Goal: Task Accomplishment & Management: Use online tool/utility

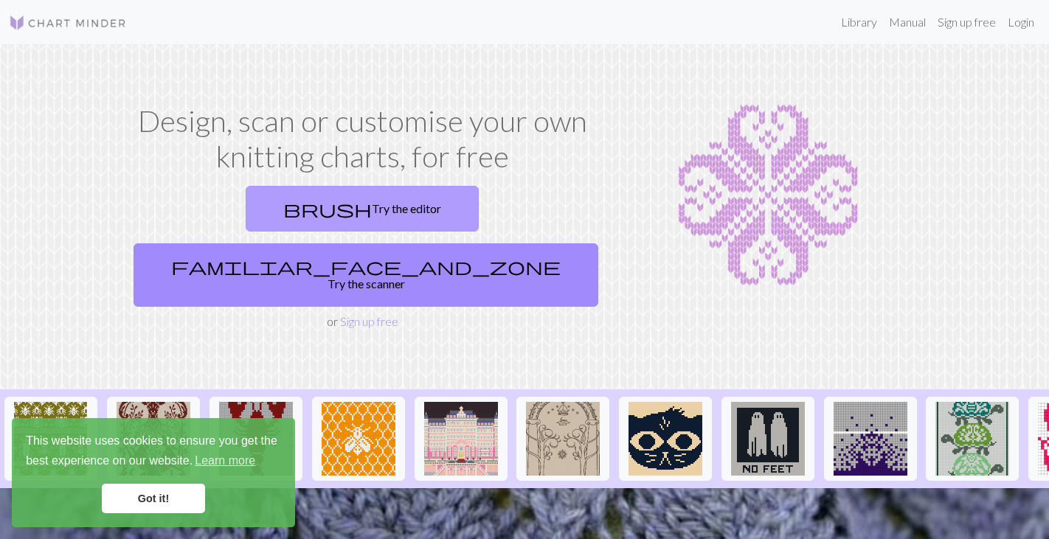
click at [279, 205] on link "brush Try the editor" at bounding box center [362, 209] width 233 height 46
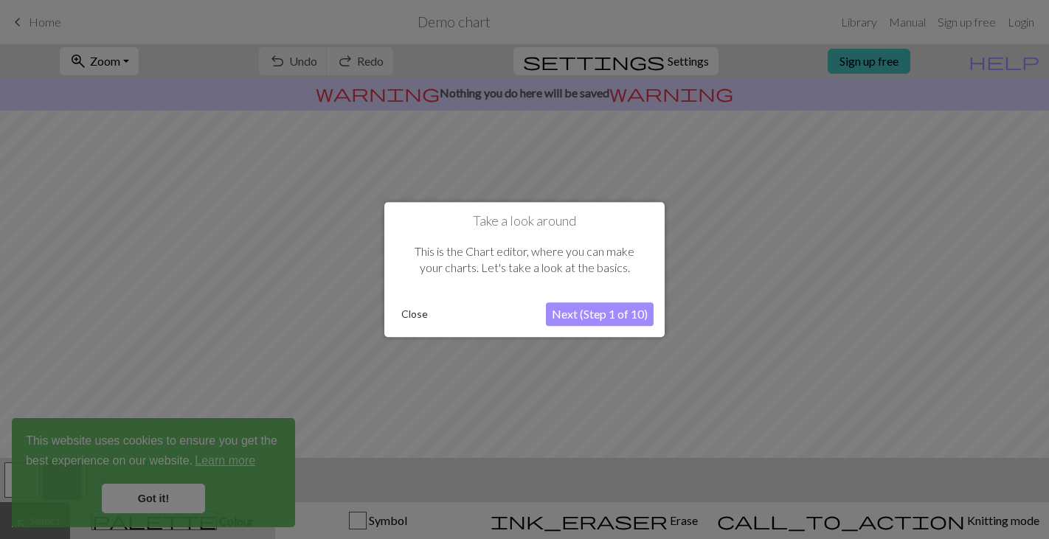
click at [586, 310] on button "Next (Step 1 of 10)" at bounding box center [600, 314] width 108 height 24
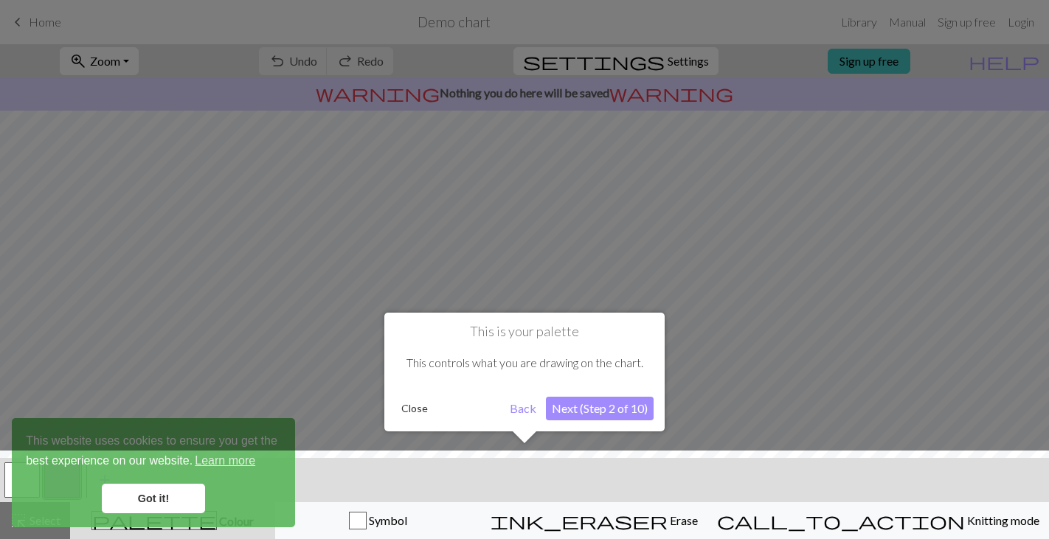
click at [424, 406] on button "Close" at bounding box center [414, 408] width 38 height 22
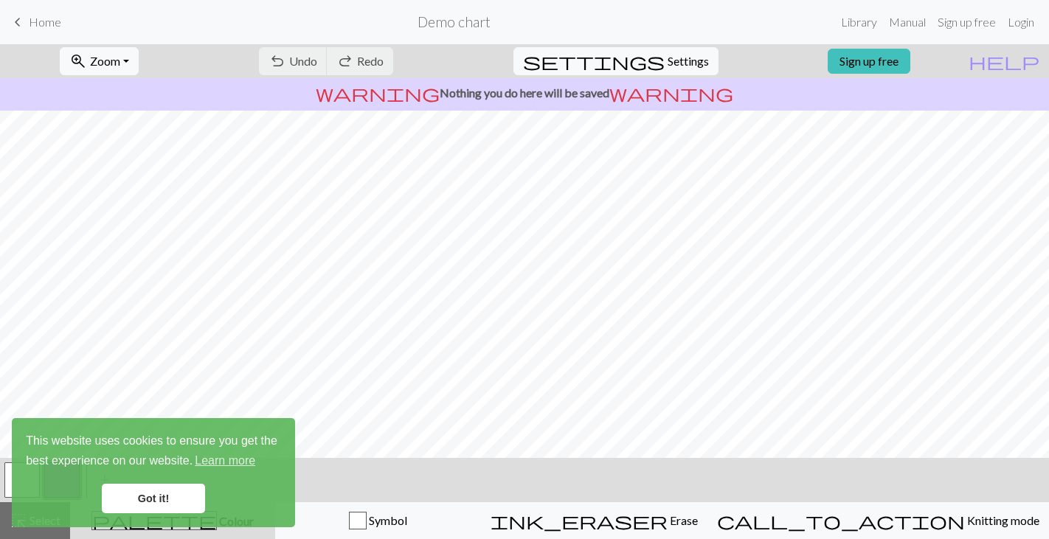
click at [166, 491] on link "Got it!" at bounding box center [153, 498] width 103 height 29
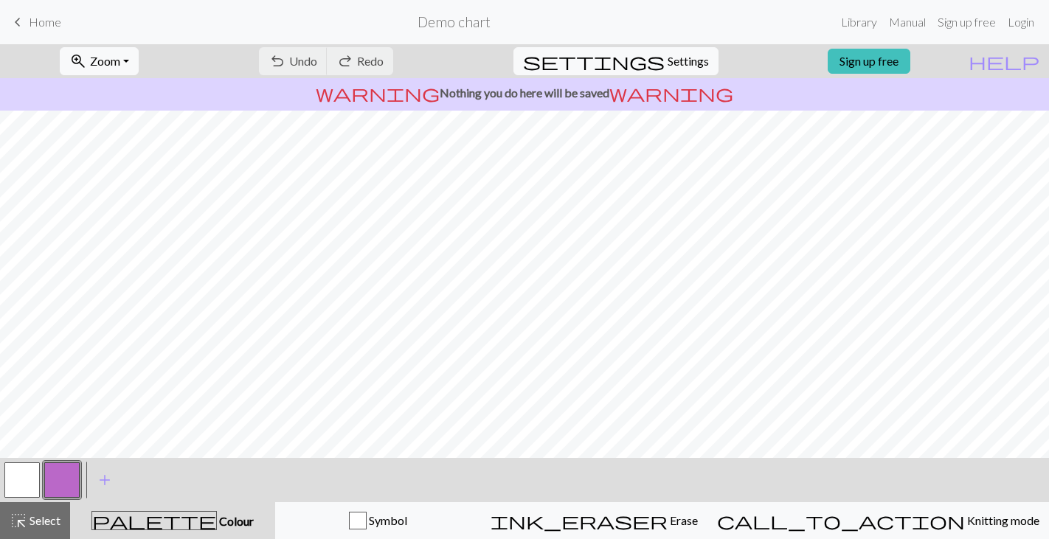
click at [49, 27] on span "Home" at bounding box center [45, 22] width 32 height 14
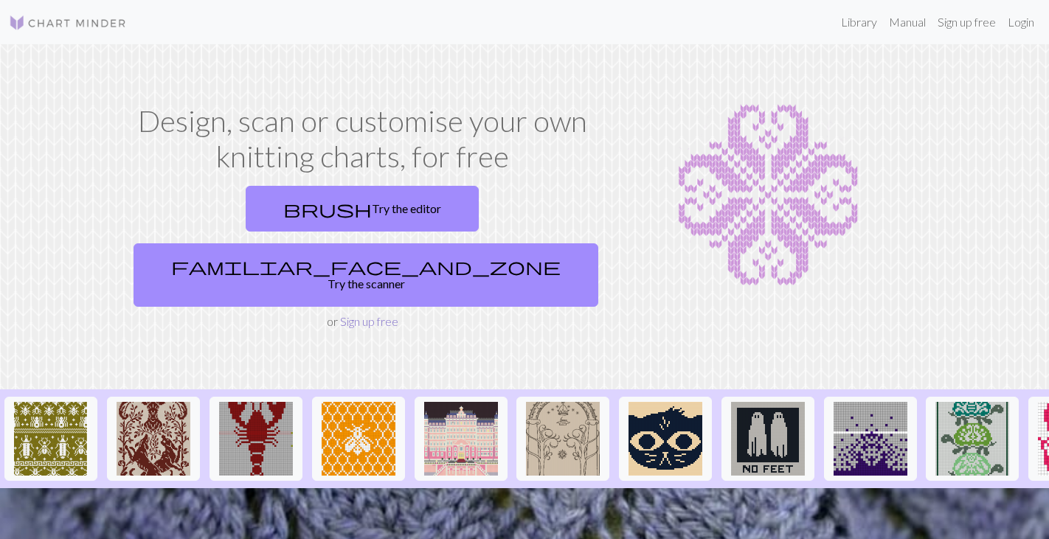
click at [361, 314] on link "Sign up free" at bounding box center [369, 321] width 58 height 14
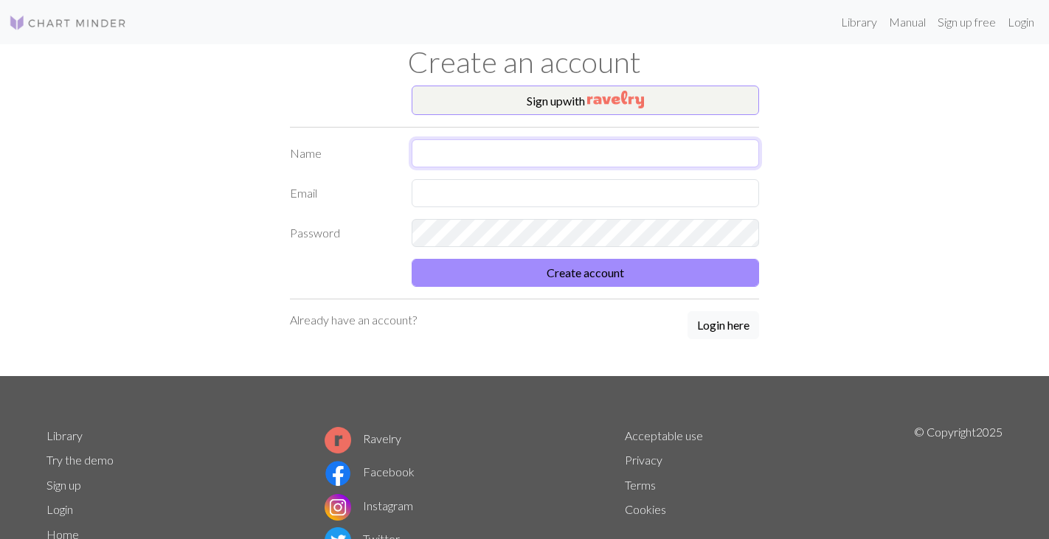
click at [488, 154] on input "text" at bounding box center [584, 153] width 347 height 28
type input "[PERSON_NAME]"
click at [504, 193] on input "text" at bounding box center [584, 193] width 347 height 28
type input "[EMAIL_ADDRESS][DOMAIN_NAME]"
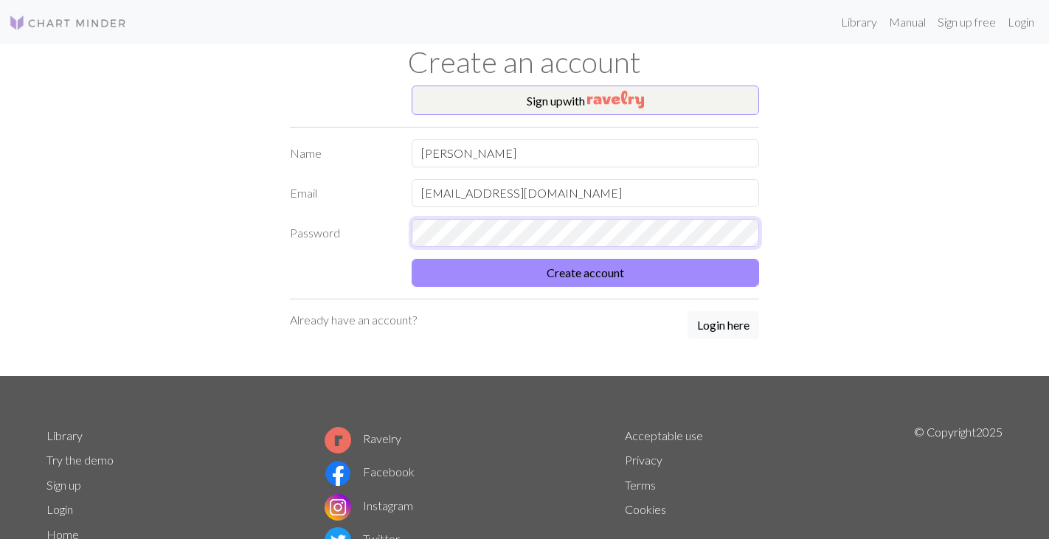
click at [411, 259] on button "Create account" at bounding box center [584, 273] width 347 height 28
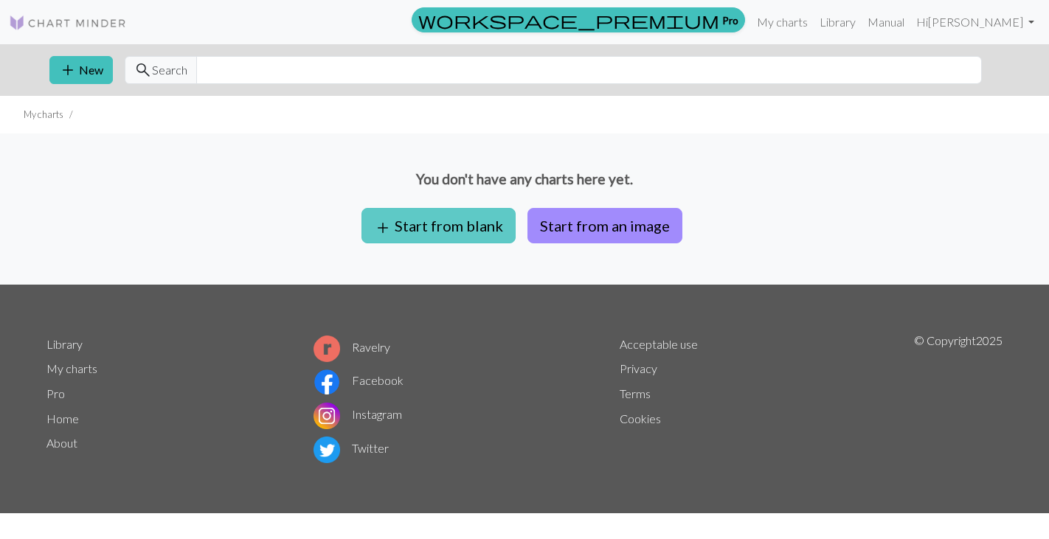
click at [423, 232] on button "add Start from blank" at bounding box center [438, 225] width 154 height 35
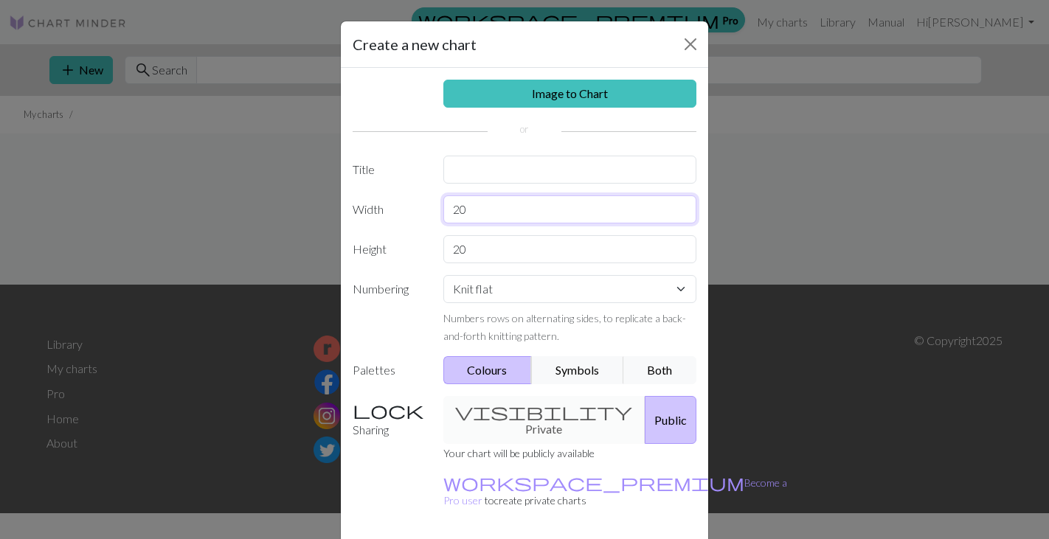
click at [493, 214] on input "20" at bounding box center [570, 209] width 254 height 28
type input "2"
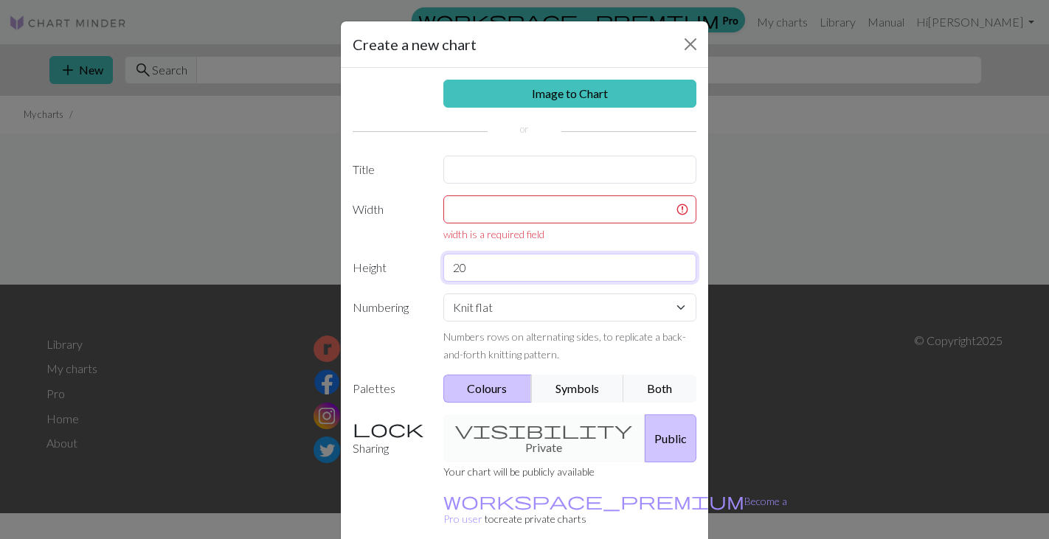
click at [482, 271] on input "20" at bounding box center [570, 268] width 254 height 28
type input "4"
click at [475, 219] on input "text" at bounding box center [570, 209] width 254 height 28
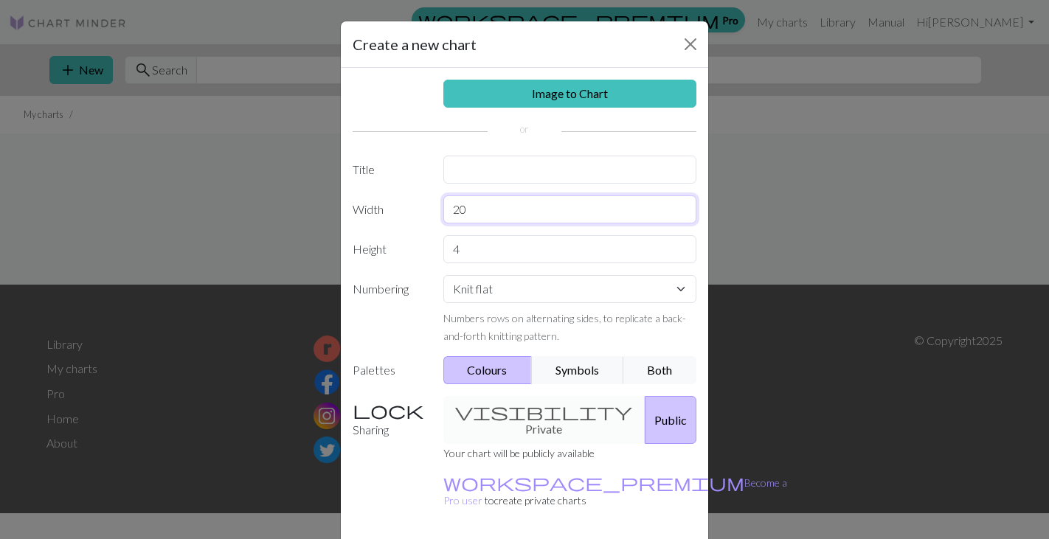
type input "20"
click at [534, 293] on select "Knit flat Knit in the round Lace knitting Cross stitch" at bounding box center [570, 289] width 254 height 28
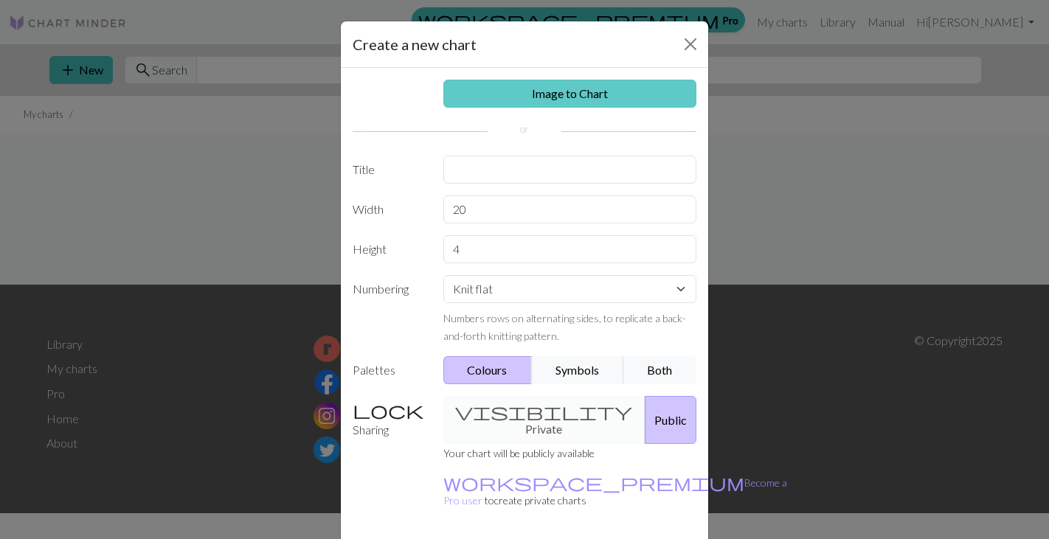
click at [555, 101] on link "Image to Chart" at bounding box center [570, 94] width 254 height 28
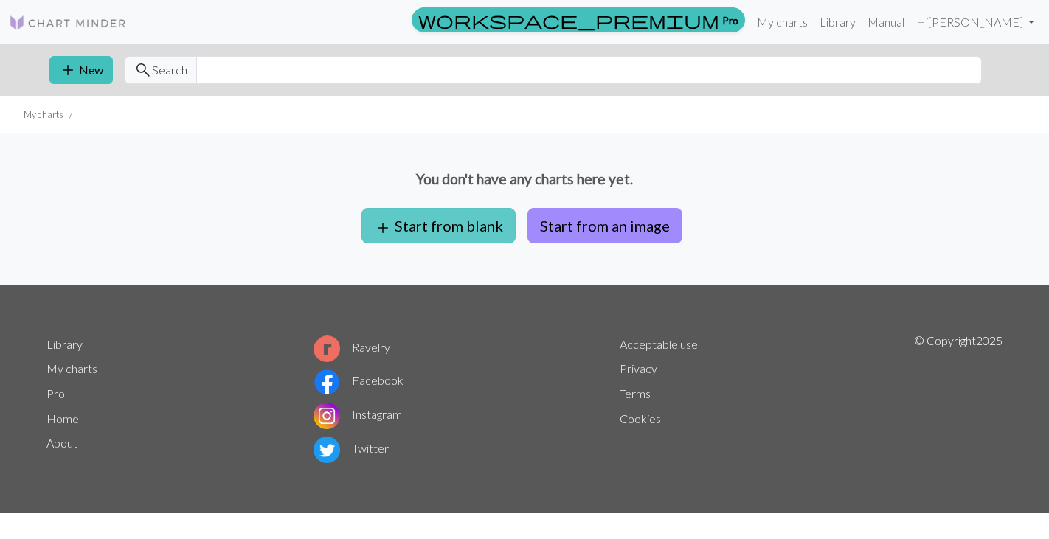
click at [419, 225] on button "add Start from blank" at bounding box center [438, 225] width 154 height 35
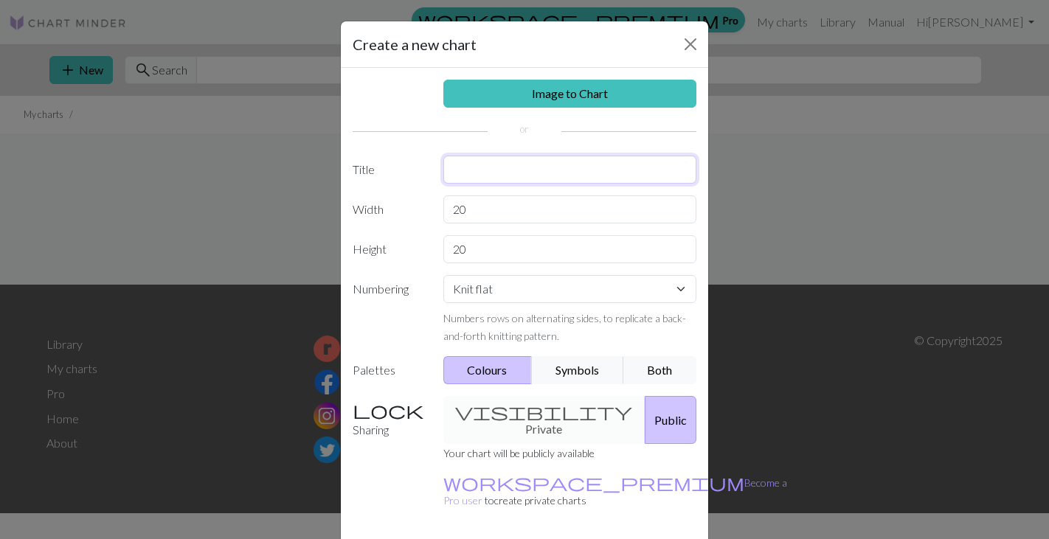
click at [521, 175] on input "text" at bounding box center [570, 170] width 254 height 28
click at [511, 209] on div "Image to Chart Title Width 20 Height 20 Numbering Knit flat Knit in the round L…" at bounding box center [524, 306] width 367 height 476
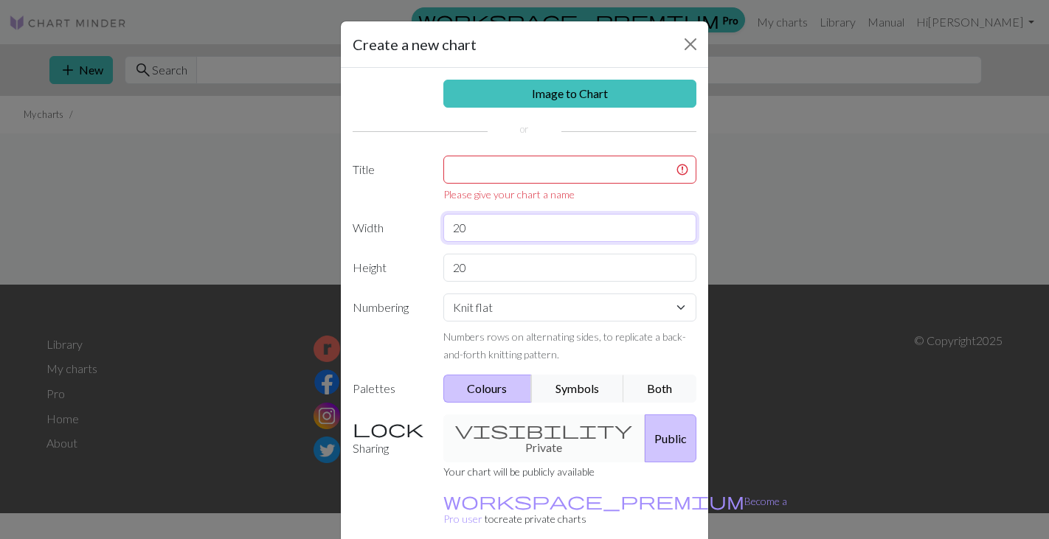
click at [505, 224] on input "20" at bounding box center [570, 228] width 254 height 28
click at [490, 279] on input "20" at bounding box center [570, 268] width 254 height 28
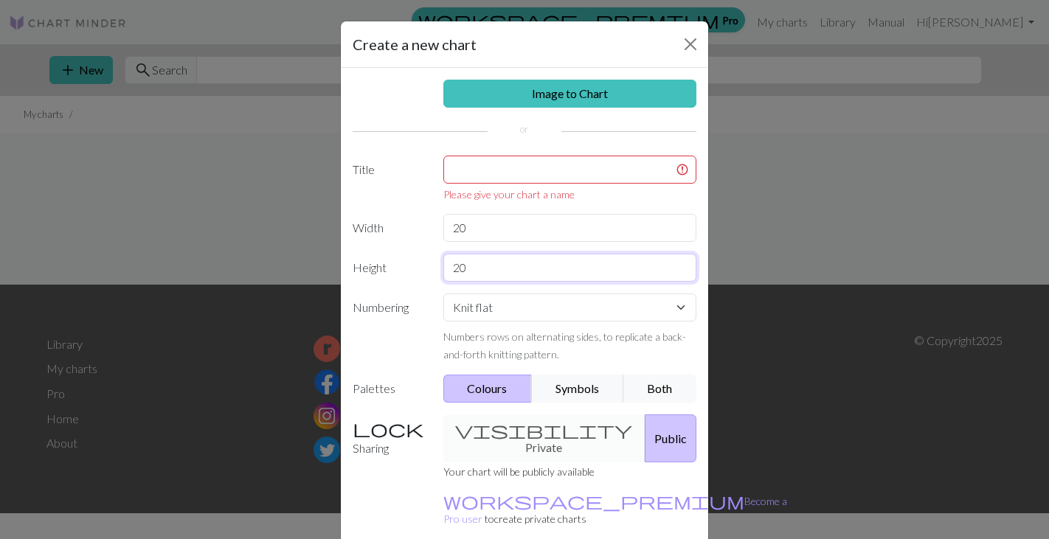
click at [490, 279] on input "20" at bounding box center [570, 268] width 254 height 28
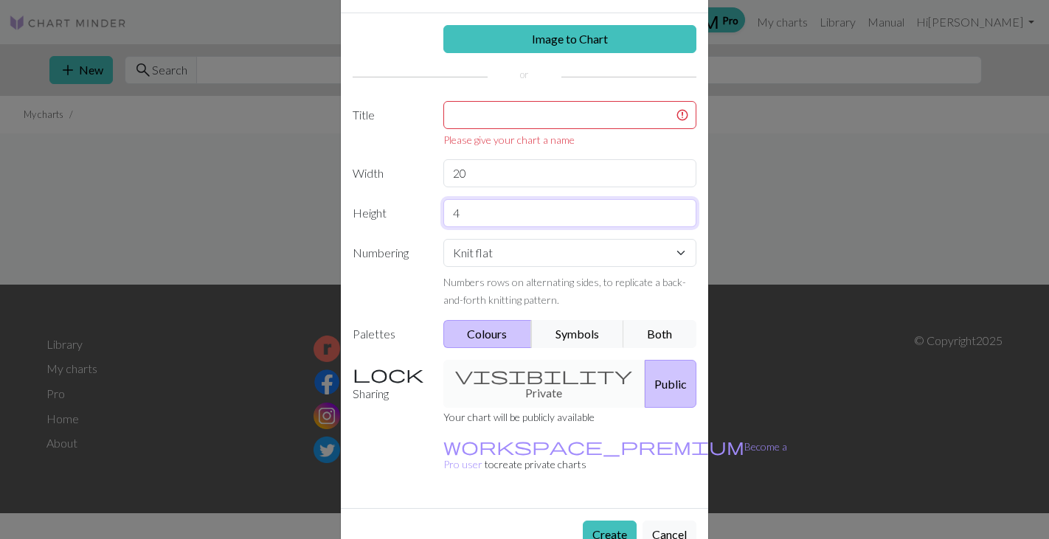
scroll to position [61, 0]
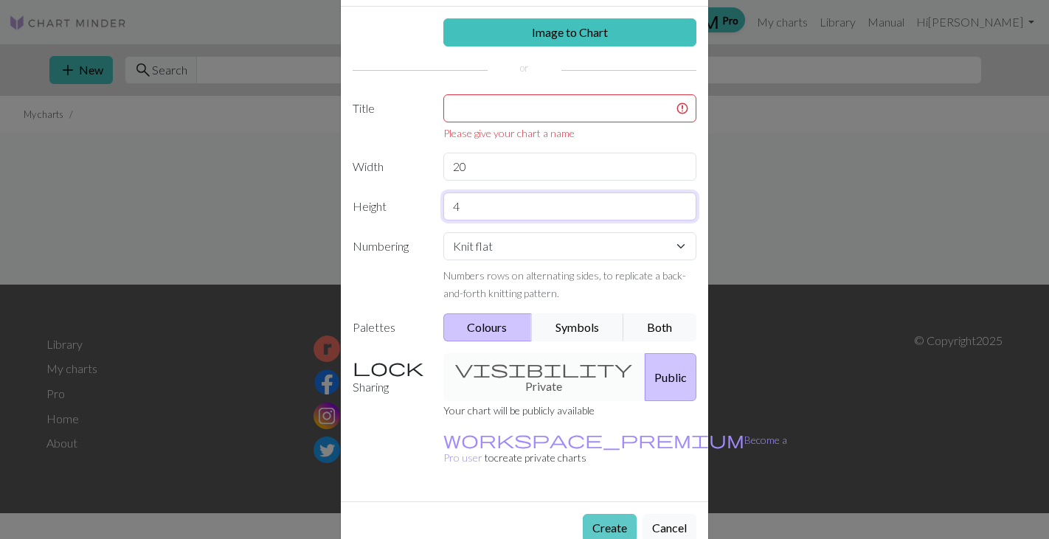
type input "4"
click at [607, 514] on button "Create" at bounding box center [610, 528] width 54 height 28
click at [545, 104] on input "text" at bounding box center [570, 108] width 254 height 28
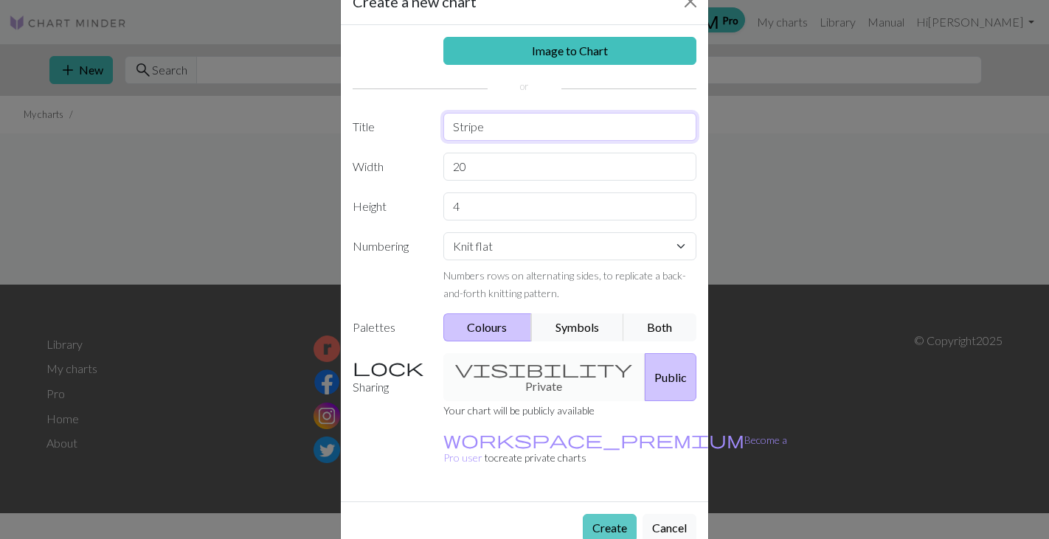
type input "Stripe"
click at [611, 514] on button "Create" at bounding box center [610, 528] width 54 height 28
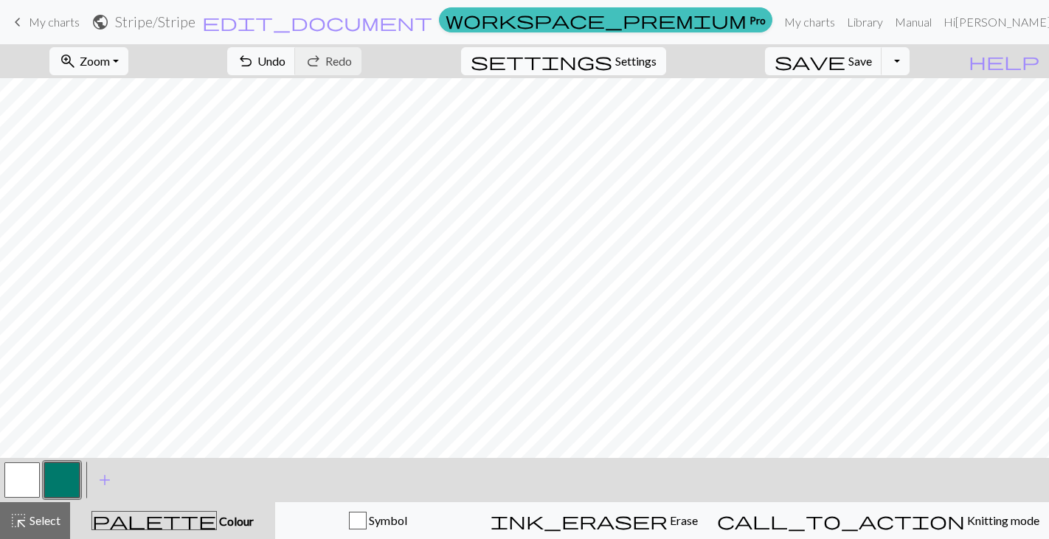
click at [636, 64] on span "Settings" at bounding box center [635, 61] width 41 height 18
select select "aran"
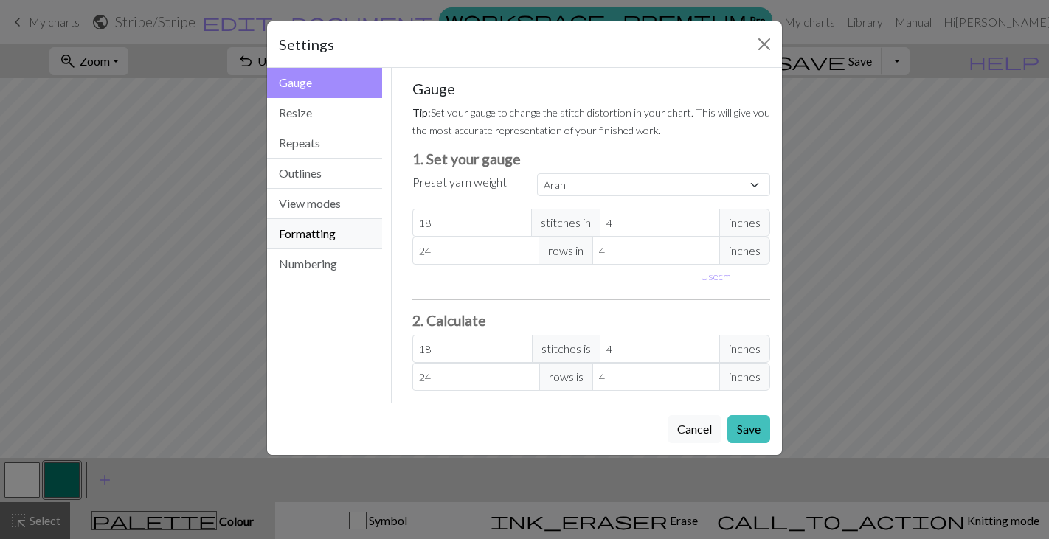
click at [325, 226] on button "Formatting" at bounding box center [324, 234] width 115 height 30
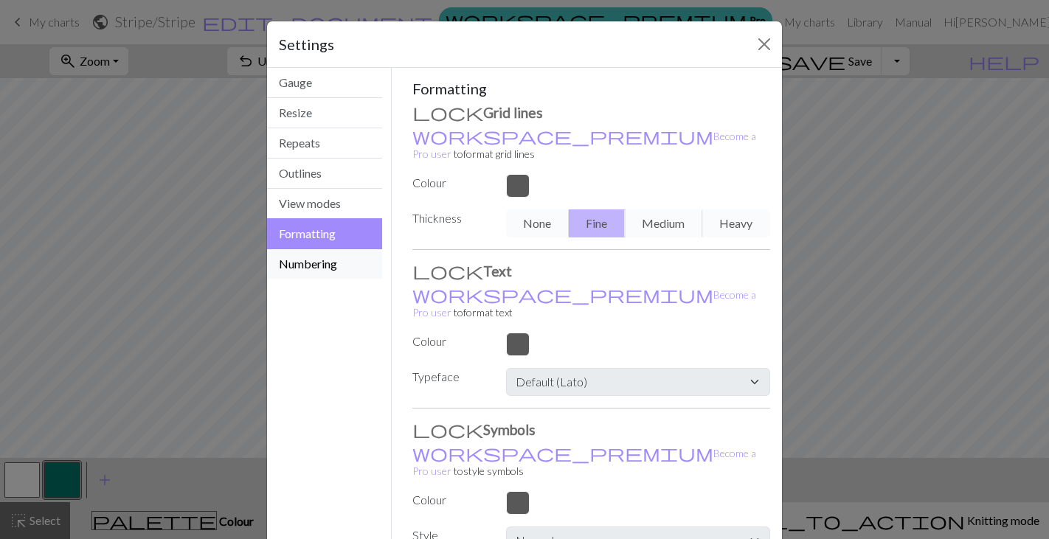
click at [327, 265] on button "Numbering" at bounding box center [324, 263] width 115 height 29
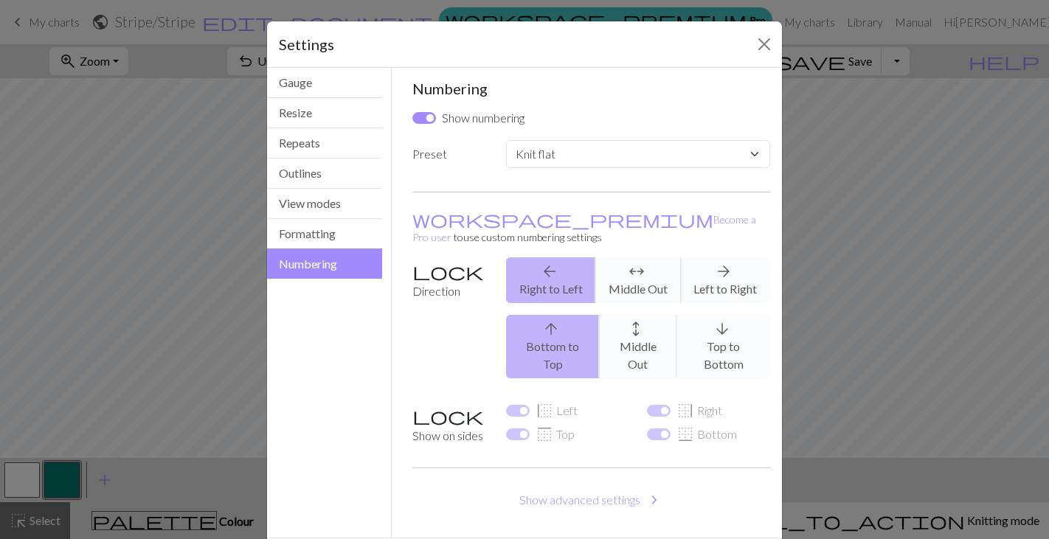
click at [731, 316] on div "arrow_upward Bottom to Top arrows_outward Middle Out arrow_downward Top to Bott…" at bounding box center [638, 346] width 282 height 63
click at [706, 315] on div "arrow_upward Bottom to Top arrows_outward Middle Out arrow_downward Top to Bott…" at bounding box center [638, 346] width 282 height 63
click at [731, 315] on div "arrow_upward Bottom to Top arrows_outward Middle Out arrow_downward Top to Bott…" at bounding box center [638, 346] width 282 height 63
click at [762, 37] on button "Close" at bounding box center [764, 44] width 24 height 24
